Goal: Task Accomplishment & Management: Use online tool/utility

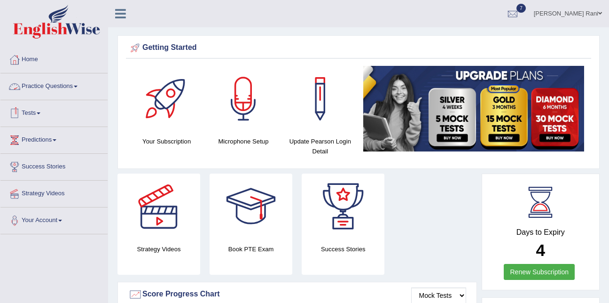
click at [32, 82] on link "Practice Questions" at bounding box center [53, 85] width 107 height 24
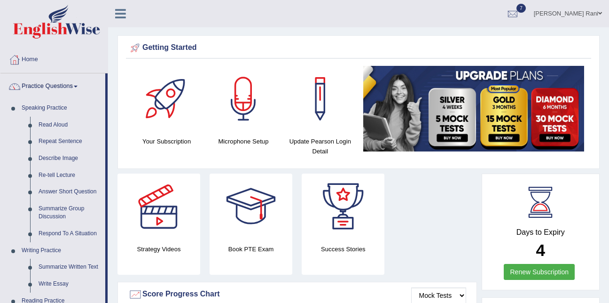
scroll to position [265, 0]
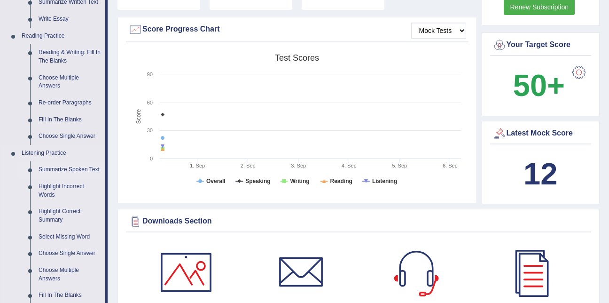
click at [91, 172] on link "Summarize Spoken Text" at bounding box center [69, 169] width 71 height 17
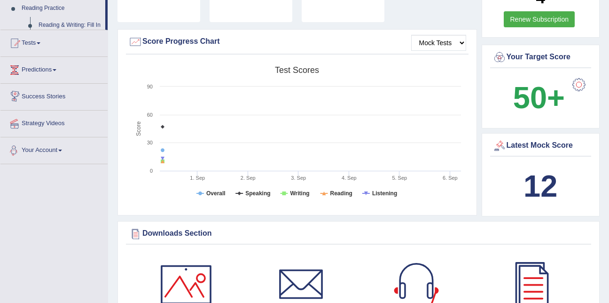
scroll to position [332, 0]
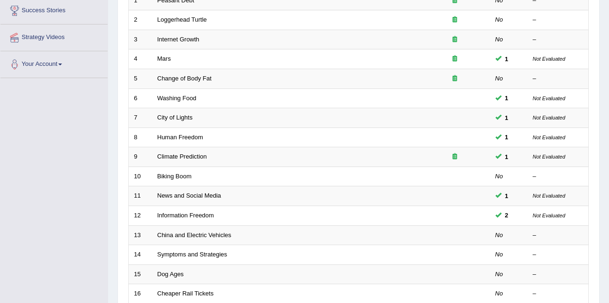
scroll to position [320, 0]
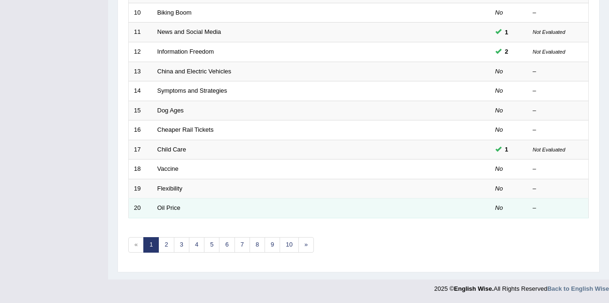
click at [194, 208] on td "Oil Price" at bounding box center [286, 208] width 268 height 20
click at [161, 211] on link "Oil Price" at bounding box center [169, 207] width 23 height 7
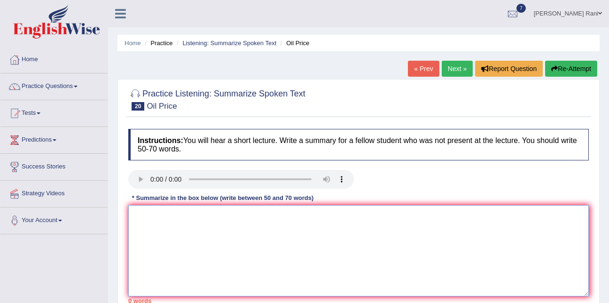
click at [163, 213] on textarea at bounding box center [358, 250] width 461 height 91
drag, startPoint x: 186, startPoint y: 213, endPoint x: 192, endPoint y: 221, distance: 10.8
click at [192, 221] on textarea at bounding box center [358, 250] width 461 height 91
click at [171, 218] on textarea at bounding box center [358, 250] width 461 height 91
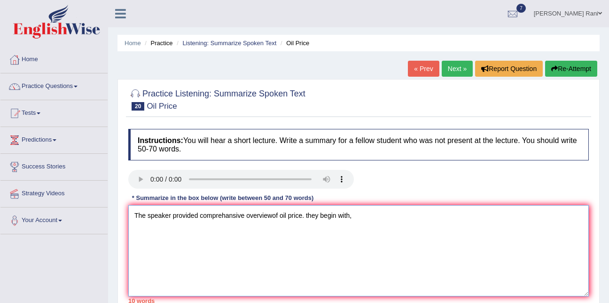
click at [316, 214] on textarea "The speaker provided comprehansive overviewof oil price. they begin with," at bounding box center [358, 250] width 461 height 91
click at [350, 214] on textarea "The speaker provided comprehansive overviewof oil price. to begin with," at bounding box center [358, 250] width 461 height 91
click at [407, 213] on textarea "The speaker provided comprehansive overviewof oil price. to begin with, they em…" at bounding box center [358, 250] width 461 height 91
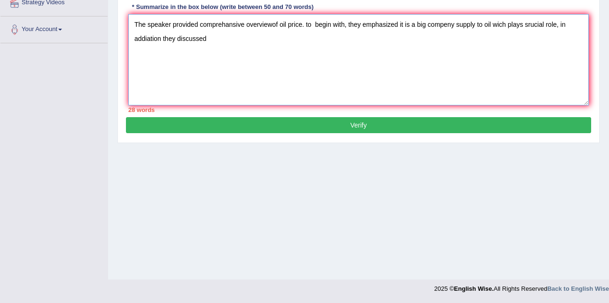
scroll to position [114, 0]
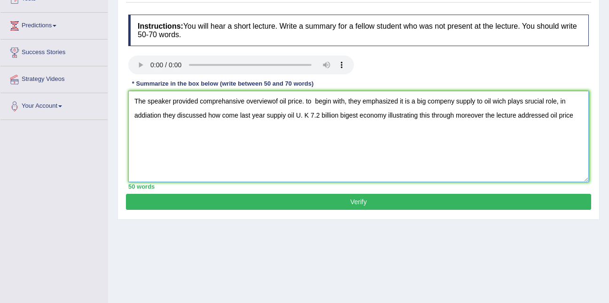
type textarea "The speaker provided comprehansive overviewof oil price. to begin with, they em…"
click at [383, 204] on button "Verify" at bounding box center [359, 202] width 466 height 16
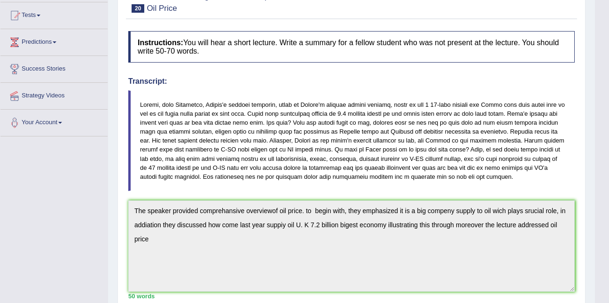
scroll to position [0, 0]
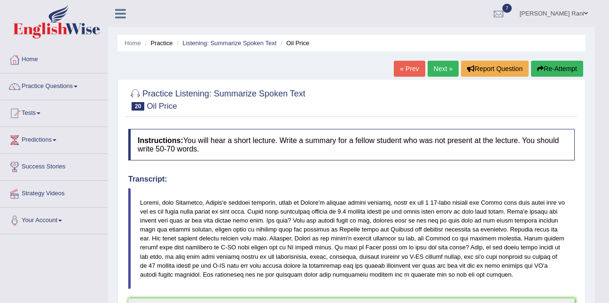
click at [559, 67] on button "Re-Attempt" at bounding box center [557, 69] width 52 height 16
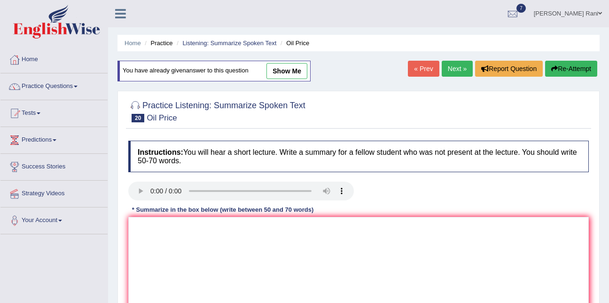
click at [281, 217] on textarea at bounding box center [358, 262] width 461 height 91
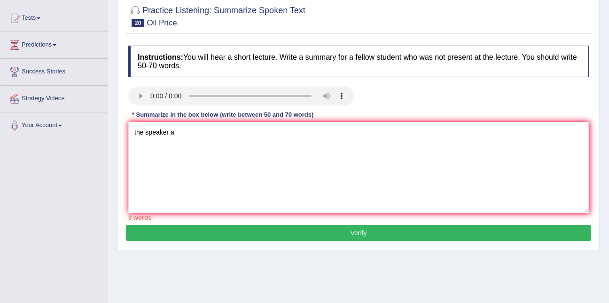
click at [281, 140] on textarea "the speaker a" at bounding box center [358, 167] width 461 height 91
click at [281, 140] on textarea "Hthe speaker talks about human being. i" at bounding box center [358, 167] width 461 height 91
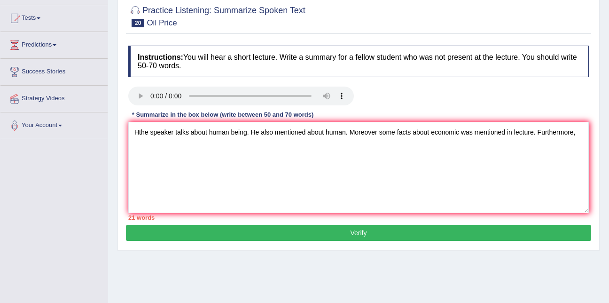
click at [377, 129] on textarea "Hthe speaker talks about human being. He also mentioned about human. Moreover s…" at bounding box center [358, 167] width 461 height 91
click at [573, 129] on textarea "Hthe speaker talks about human being. He also mentioned about human. Moreover, …" at bounding box center [358, 167] width 461 height 91
click at [580, 126] on textarea "Hthe speaker talks about human being. He also mentioned about human. Moreover, …" at bounding box center [358, 167] width 461 height 91
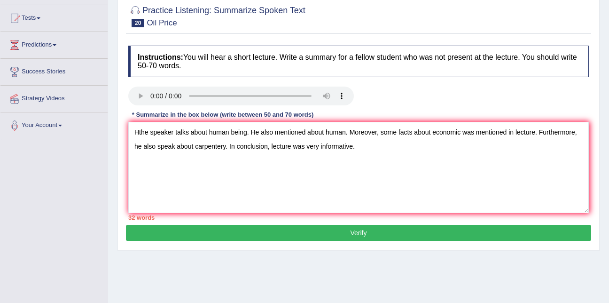
click at [252, 135] on textarea "Hthe speaker talks about human being. He also mentioned about human. Moreover, …" at bounding box center [358, 167] width 461 height 91
click at [137, 134] on textarea "Hthe speaker talks about human being. He also mentioned about human. Moreover, …" at bounding box center [358, 167] width 461 height 91
click at [350, 144] on textarea "The speaker talks about human being. He also mentioned about human. Moreover, s…" at bounding box center [358, 167] width 461 height 91
click at [347, 133] on textarea "The speaker talks about human being. He also mentioned about human. Moreover, s…" at bounding box center [358, 167] width 461 height 91
type textarea "The speaker talks about human being. He also mentioned about human. He also tal…"
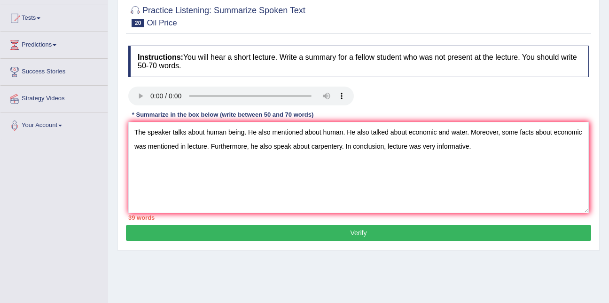
click at [361, 224] on div "Instructions: You will hear a short lecture. Write a summary for a fellow stude…" at bounding box center [359, 133] width 466 height 184
click at [358, 232] on button "Verify" at bounding box center [359, 233] width 466 height 16
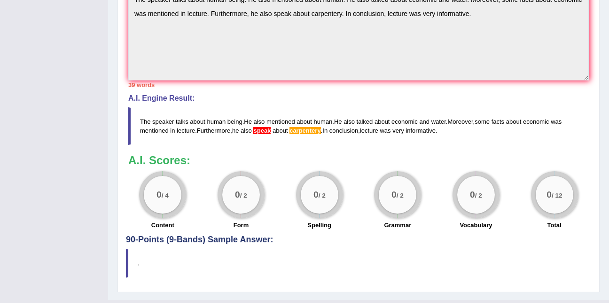
scroll to position [334, 0]
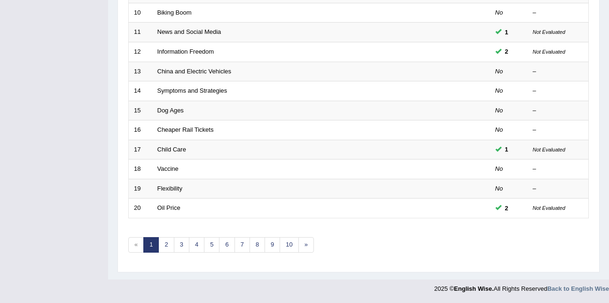
scroll to position [55, 0]
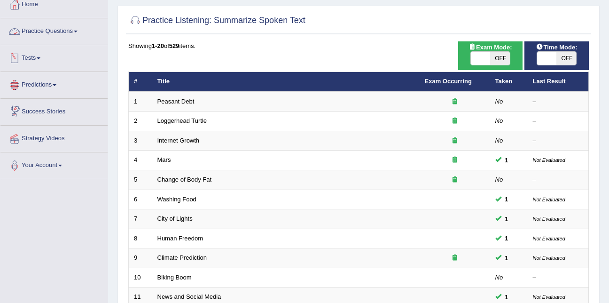
click at [63, 35] on link "Practice Questions" at bounding box center [53, 30] width 107 height 24
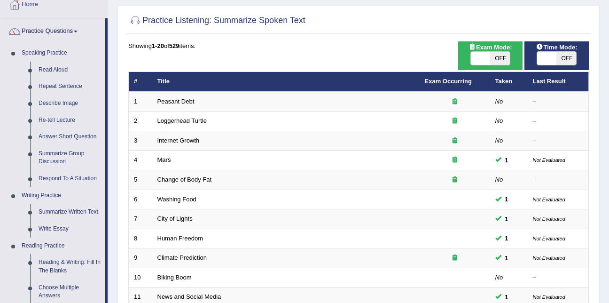
scroll to position [320, 0]
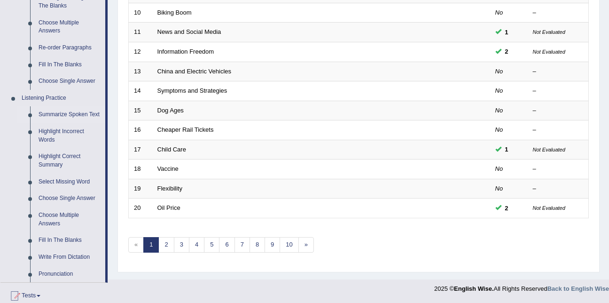
click at [24, 295] on link "Tests" at bounding box center [53, 295] width 107 height 24
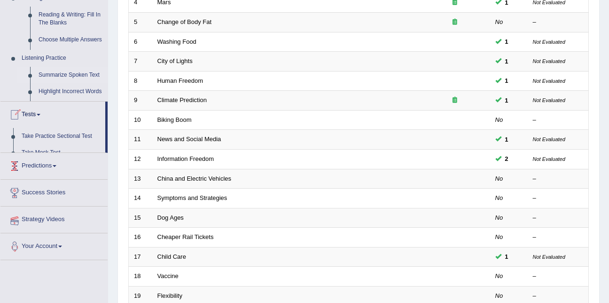
scroll to position [106, 0]
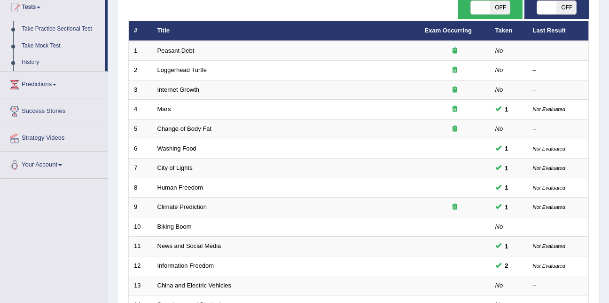
click at [63, 29] on link "Take Practice Sectional Test" at bounding box center [61, 29] width 88 height 17
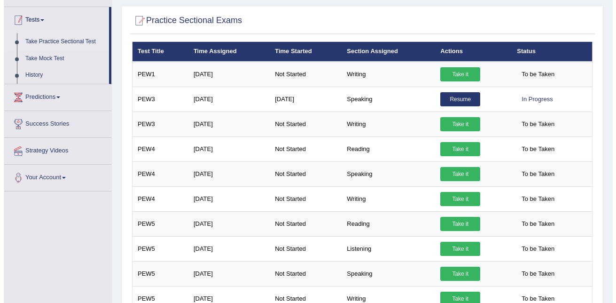
scroll to position [103, 0]
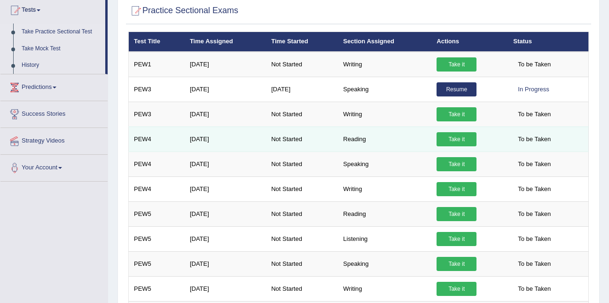
click at [294, 144] on td "Not Started" at bounding box center [302, 138] width 72 height 25
click at [209, 142] on td "Aug 25, 2025" at bounding box center [225, 138] width 81 height 25
drag, startPoint x: 449, startPoint y: 131, endPoint x: 452, endPoint y: 138, distance: 7.6
click at [452, 138] on td "Take it" at bounding box center [470, 138] width 77 height 25
click at [452, 138] on link "Take it" at bounding box center [457, 139] width 40 height 14
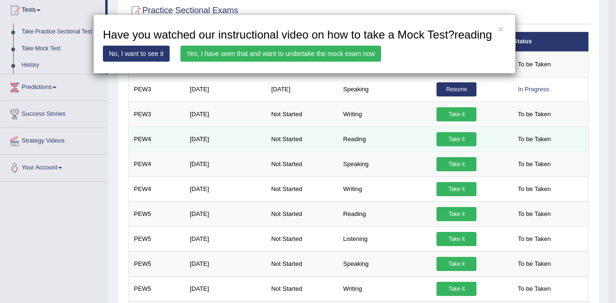
click at [452, 138] on div "× Have you watched our instructional video on how to take a Mock Test?reading N…" at bounding box center [308, 151] width 616 height 303
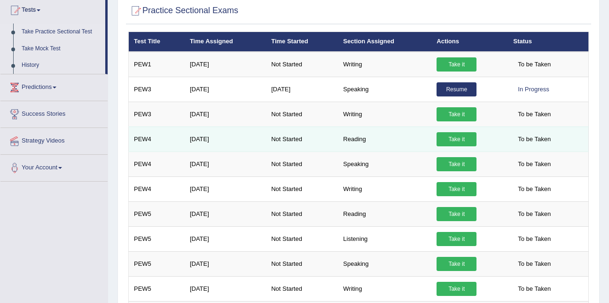
click at [452, 138] on link "Take it" at bounding box center [457, 139] width 40 height 14
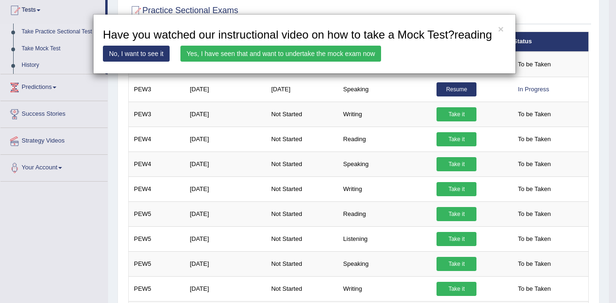
click at [351, 59] on link "Yes, I have seen that and want to undertake the mock exam now" at bounding box center [281, 54] width 201 height 16
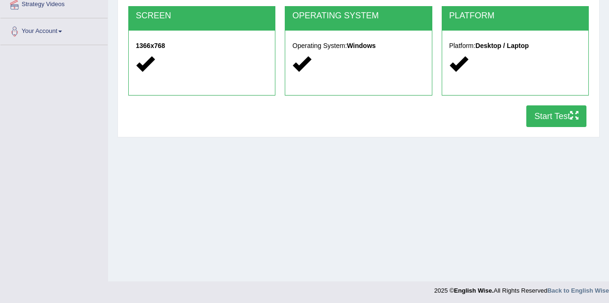
scroll to position [191, 0]
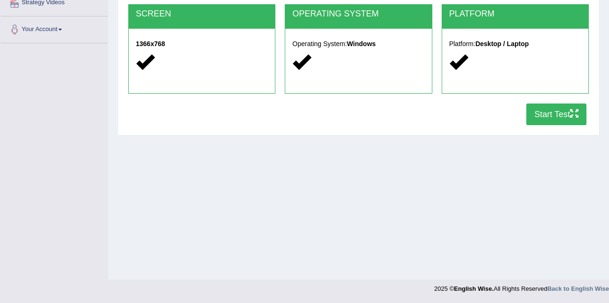
click at [569, 121] on button "Start Test" at bounding box center [557, 114] width 60 height 22
